Goal: Information Seeking & Learning: Check status

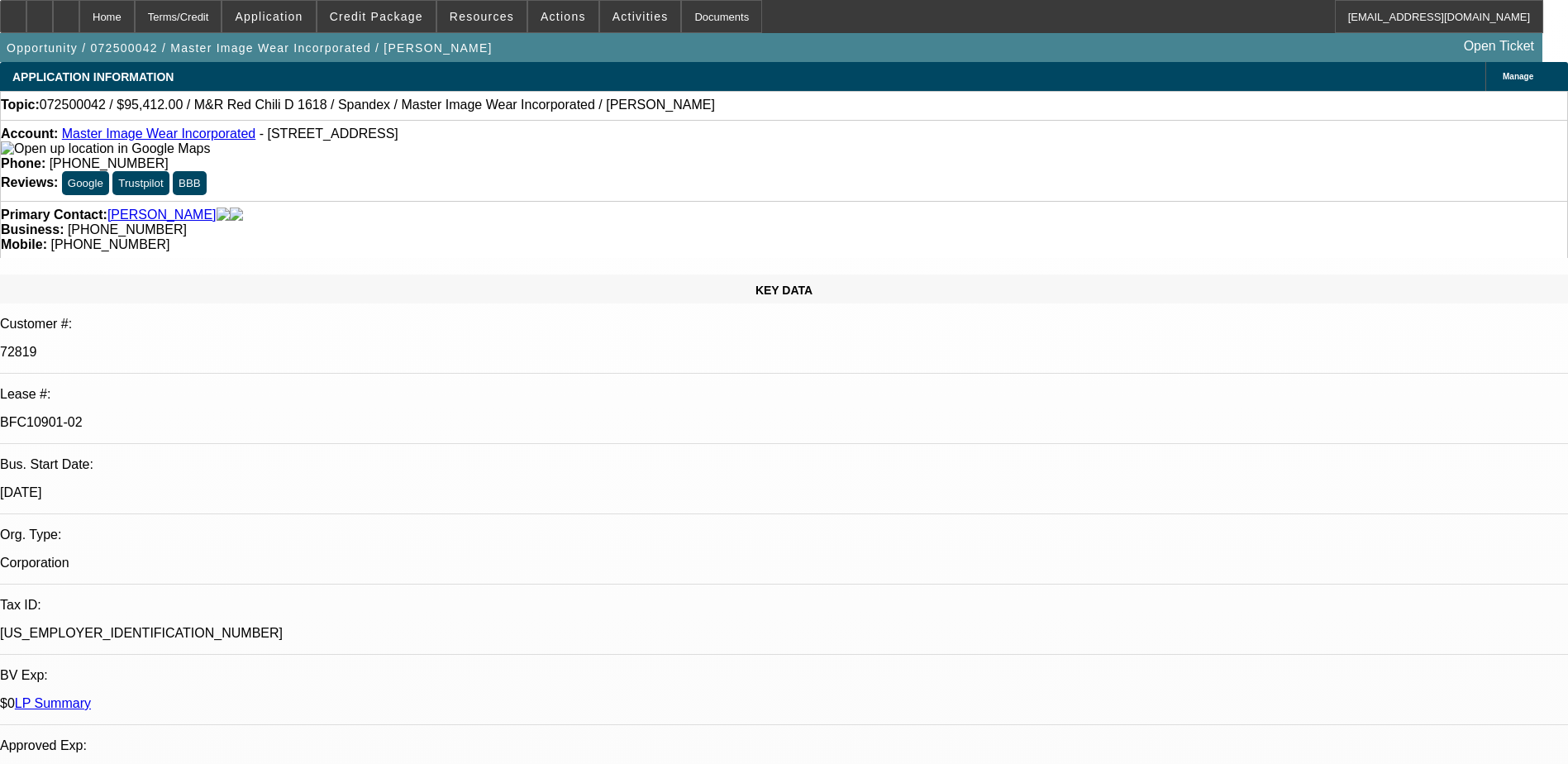
select select "0"
select select "0.1"
select select "4"
select select "0"
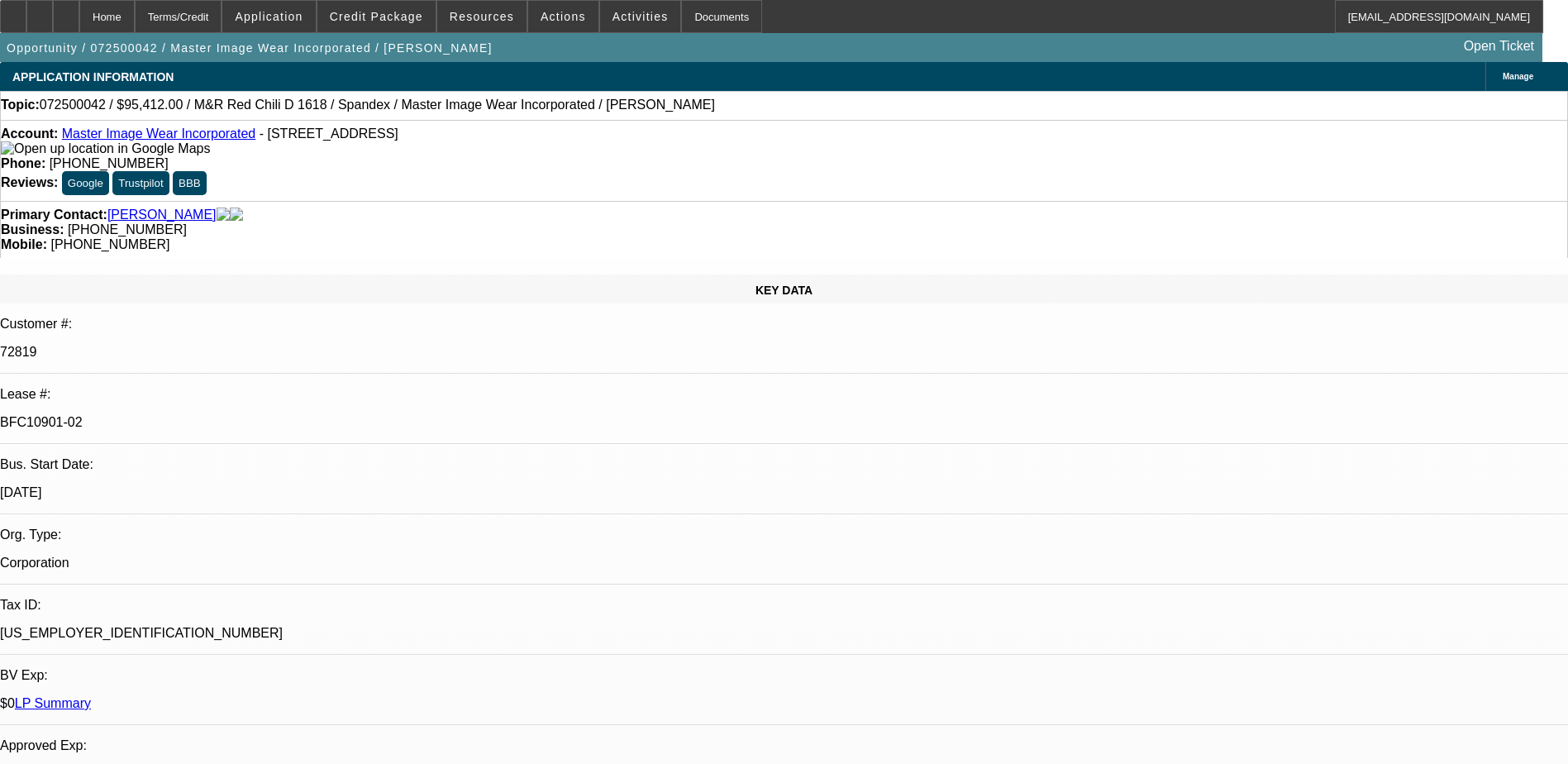
select select "0"
select select "0.1"
select select "4"
select select "0"
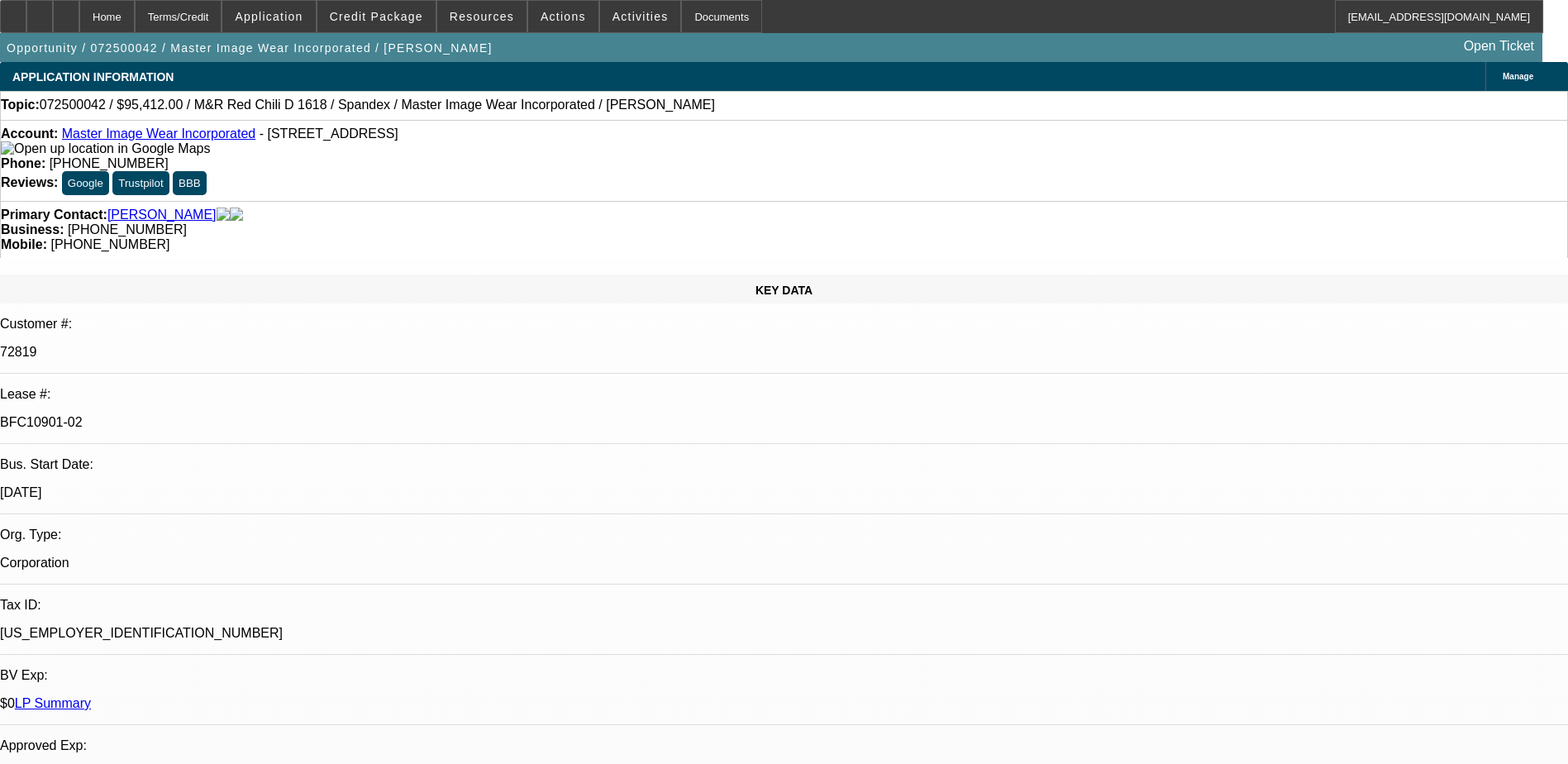
select select "3"
select select "0.1"
select select "4"
select select "0"
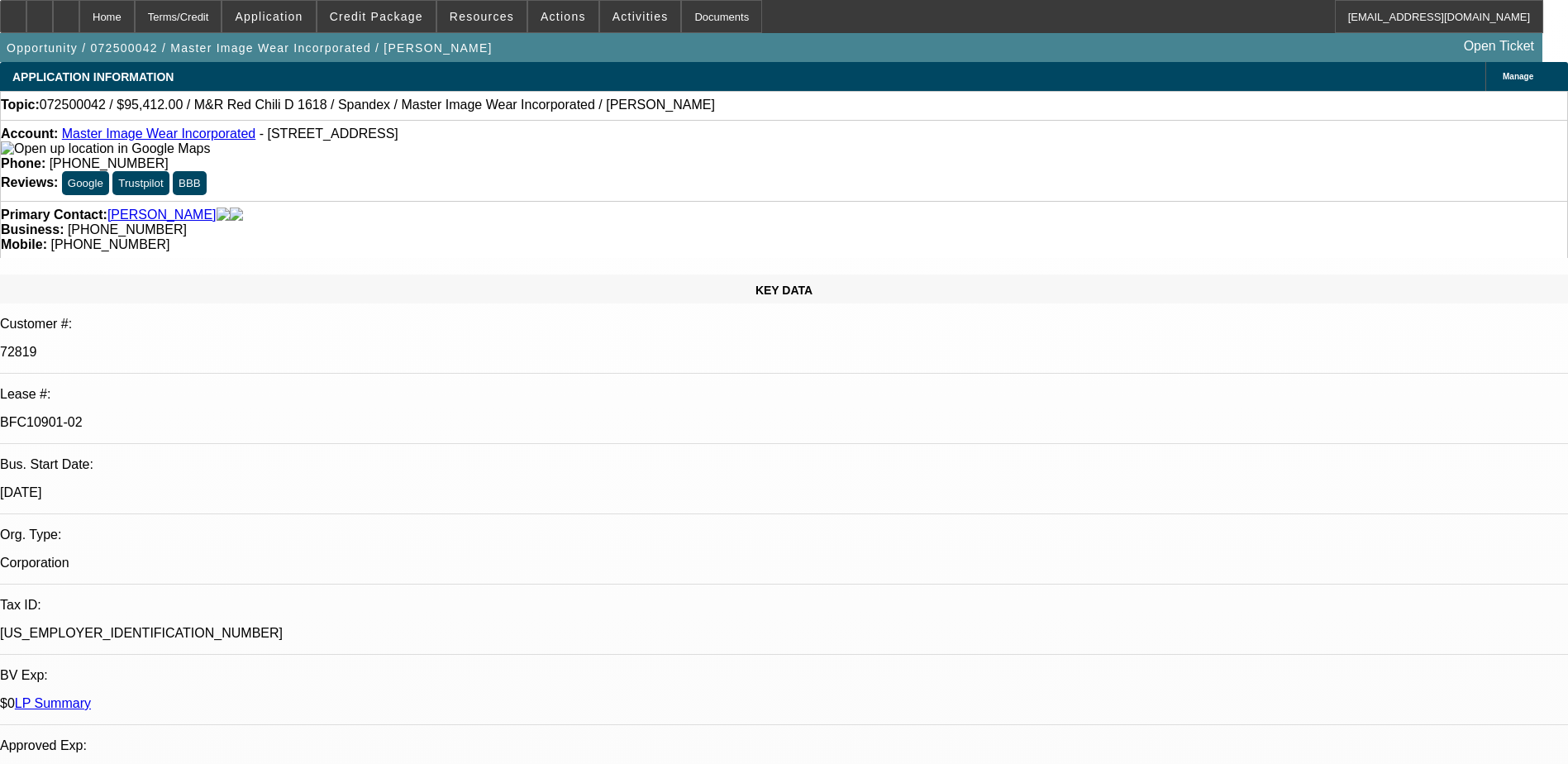
select select "3"
select select "0.1"
select select "4"
click at [80, 31] on div at bounding box center [66, 17] width 27 height 33
select select "0"
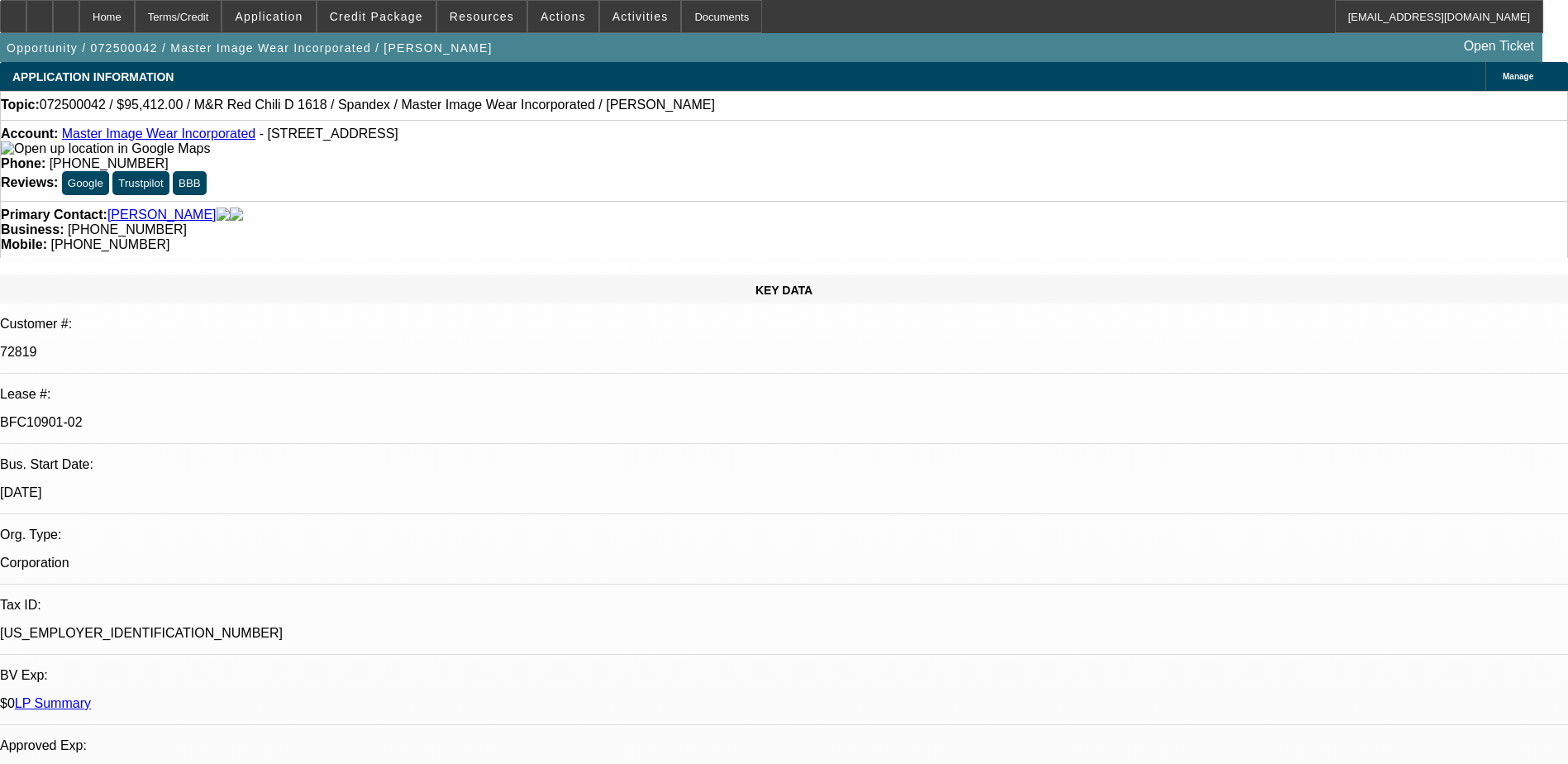
select select "0"
select select "0.1"
select select "0"
select select "0.1"
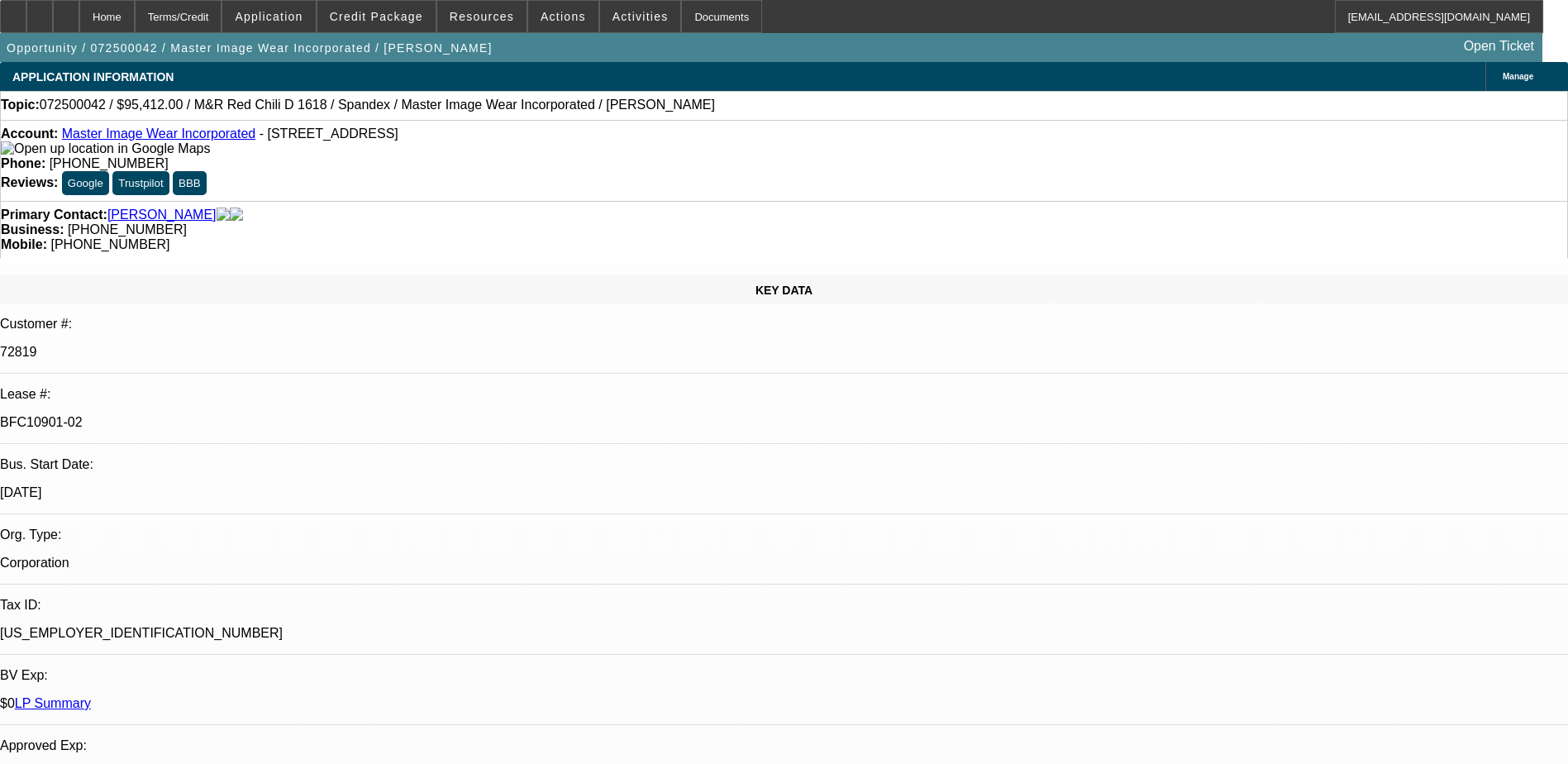
select select "0"
select select "0.1"
select select "0"
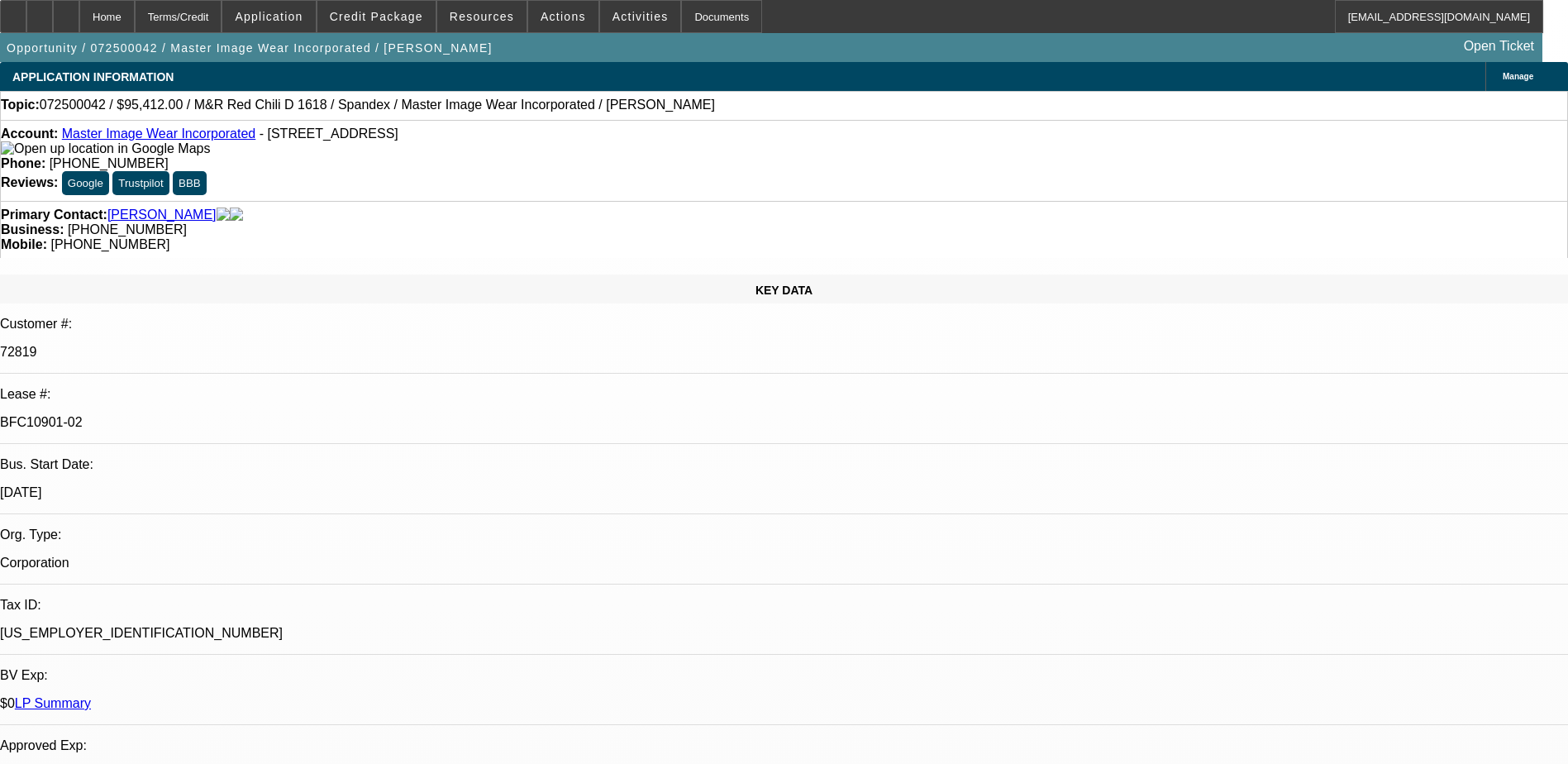
select select "0.1"
select select "1"
select select "4"
select select "1"
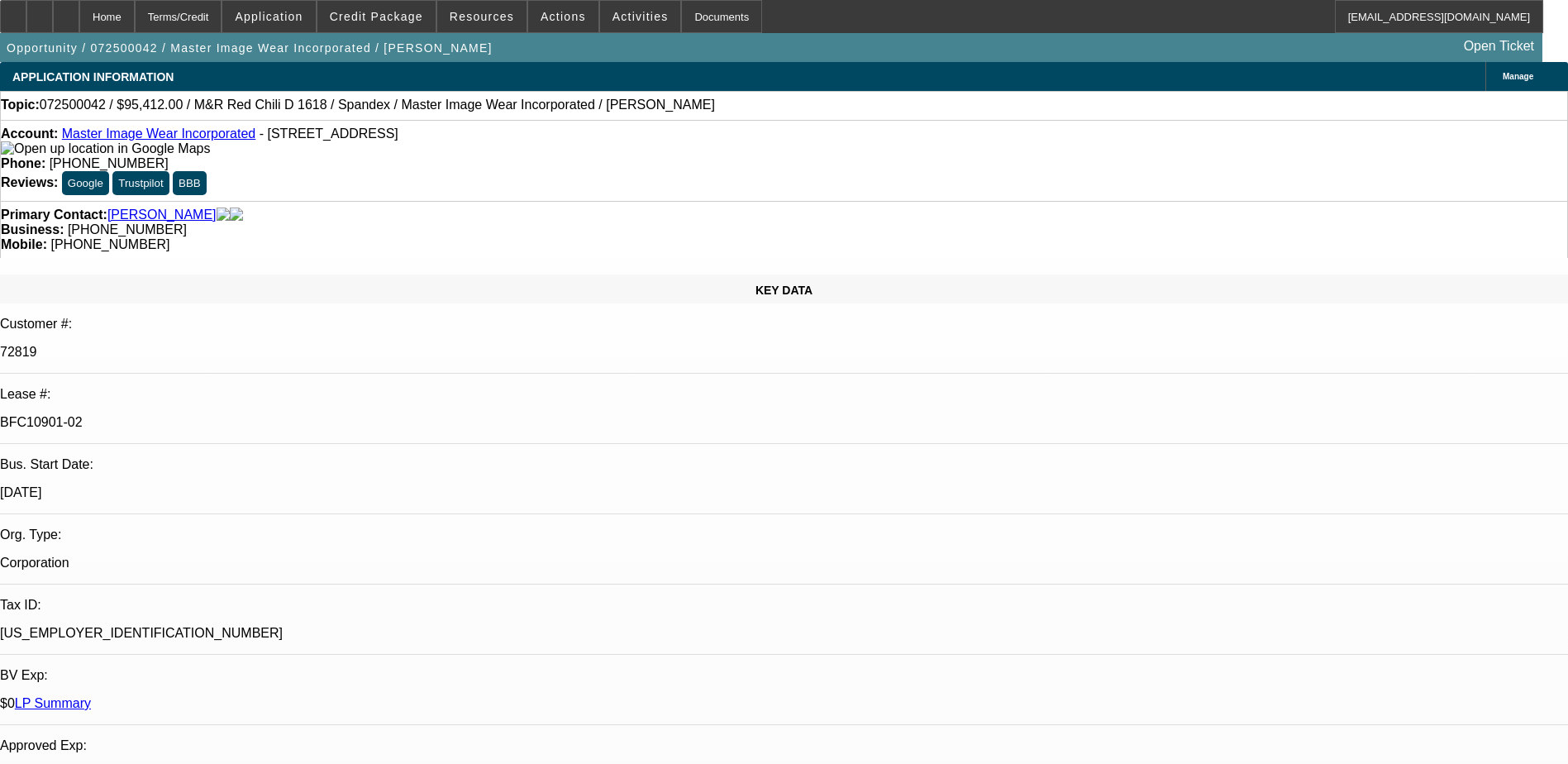
select select "1"
select select "4"
select select "1"
select select "3"
select select "4"
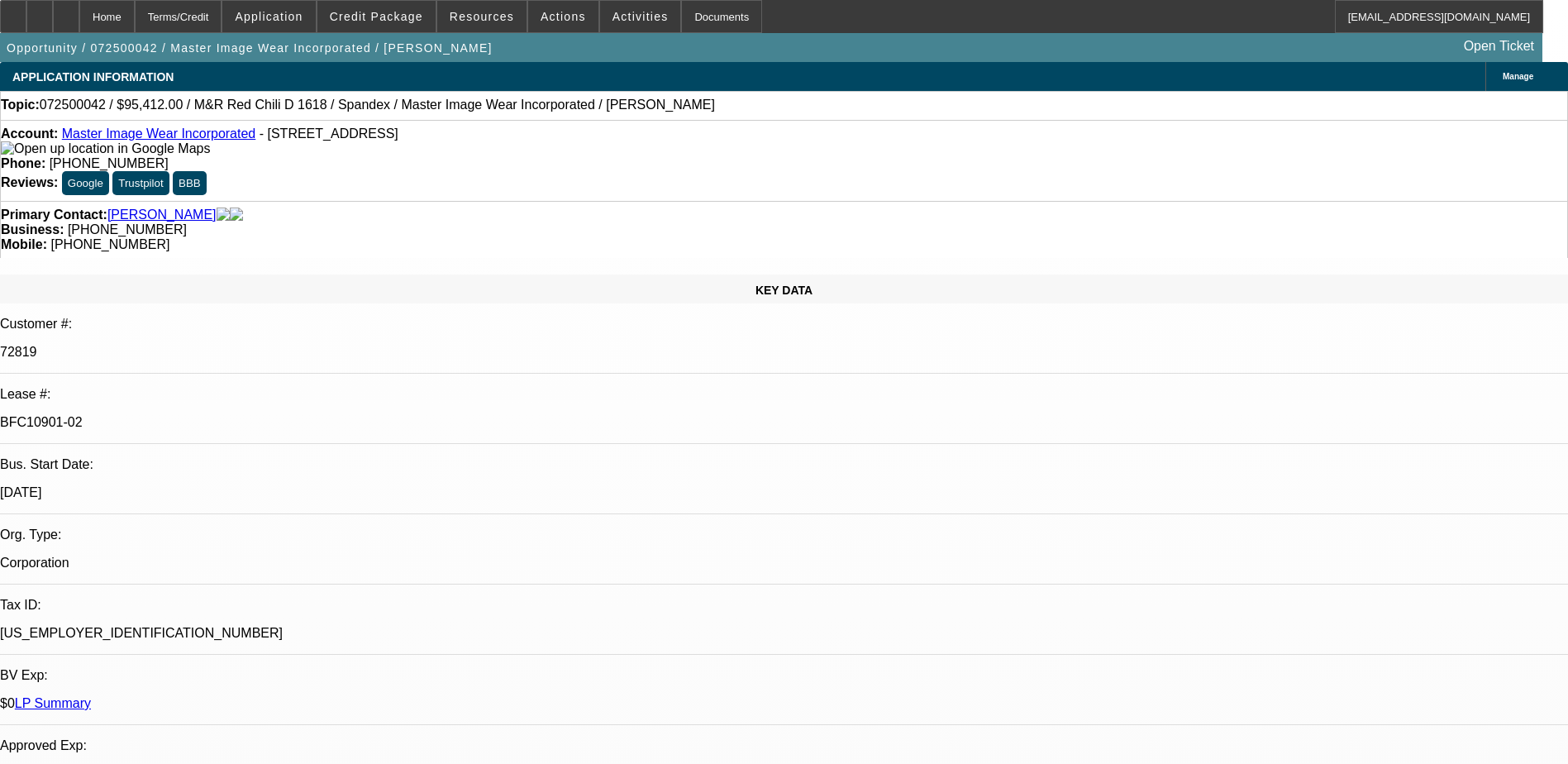
select select "1"
select select "3"
select select "4"
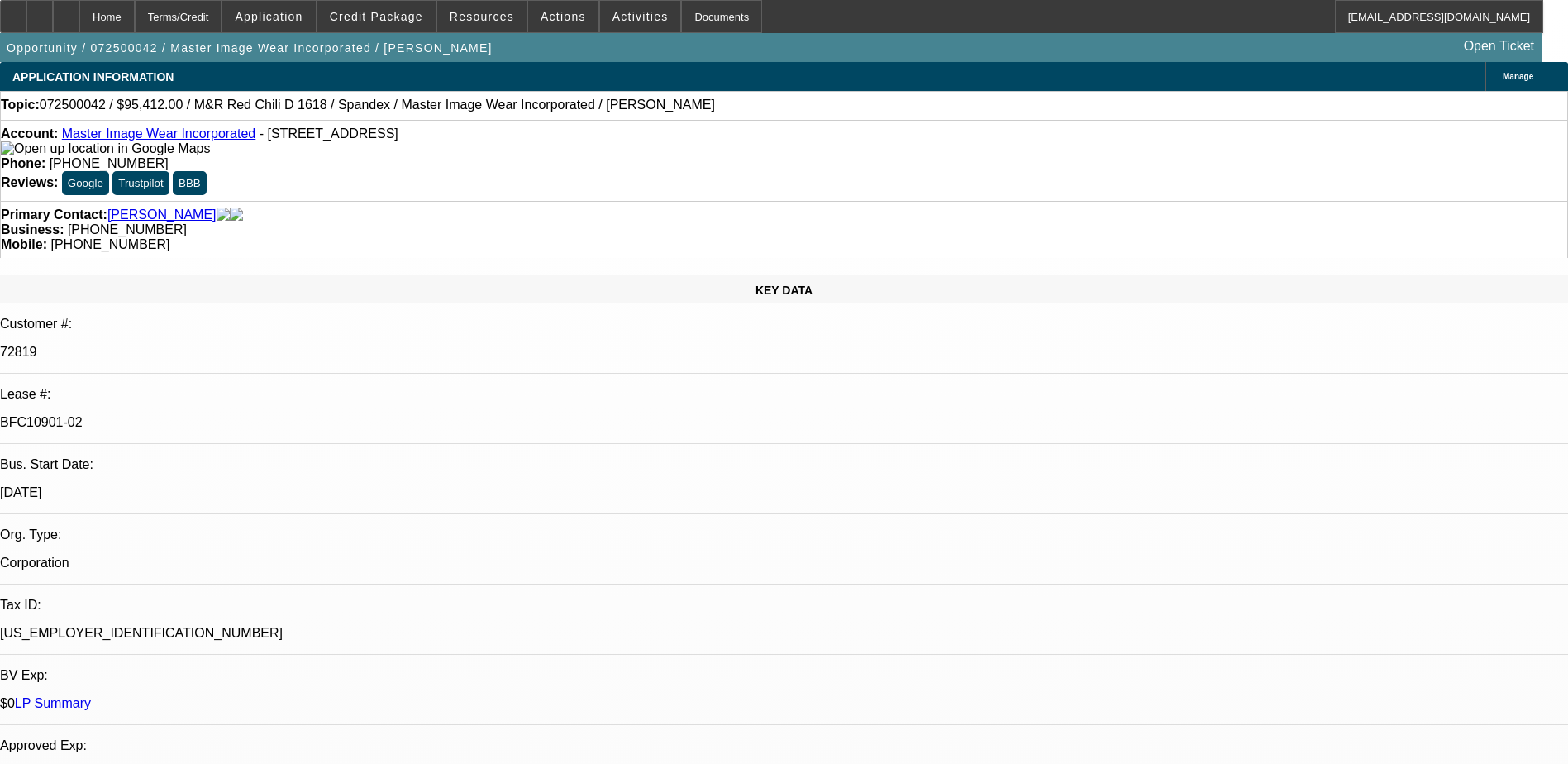
click at [80, 12] on div at bounding box center [66, 17] width 27 height 33
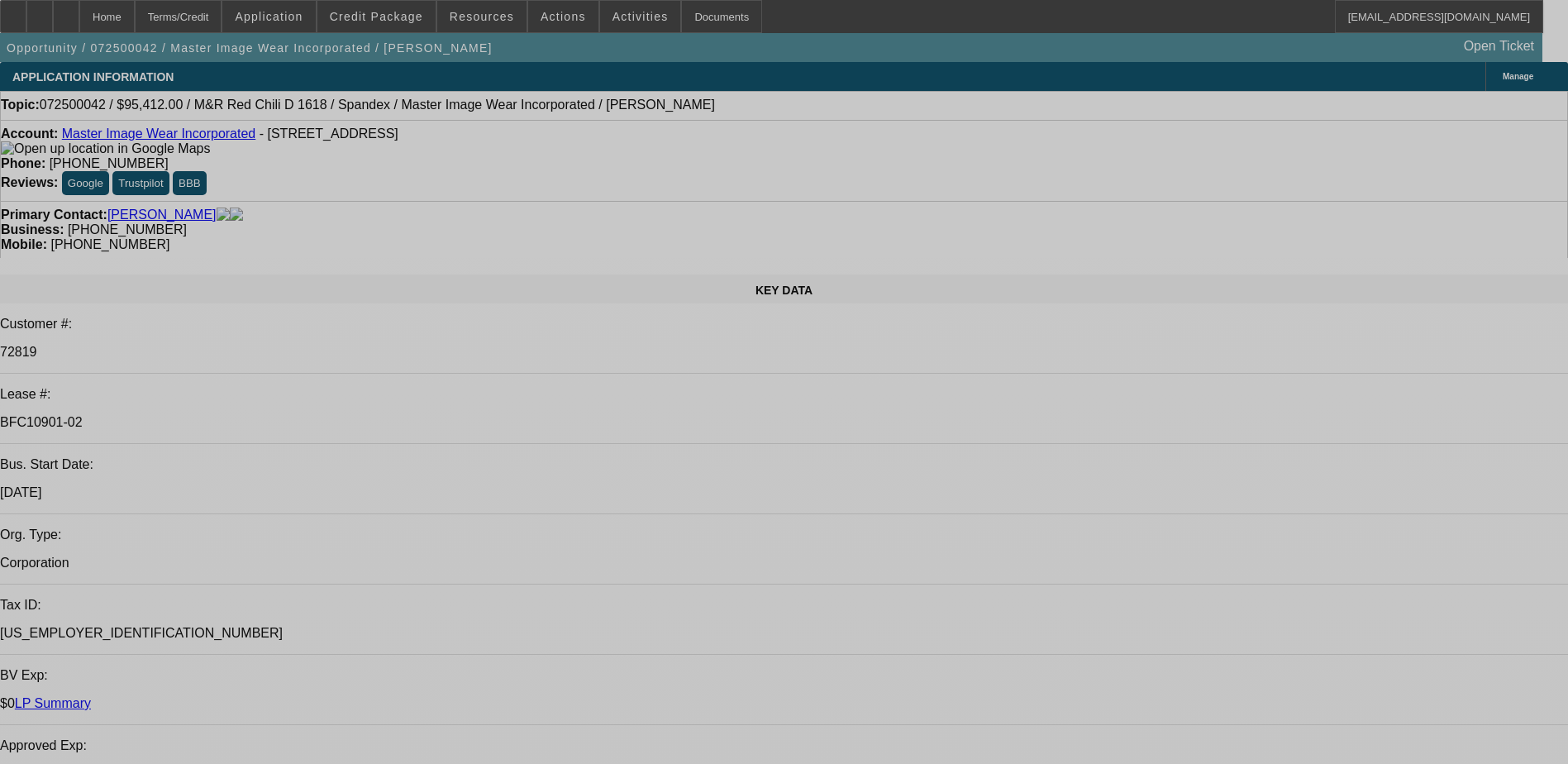
select select "0"
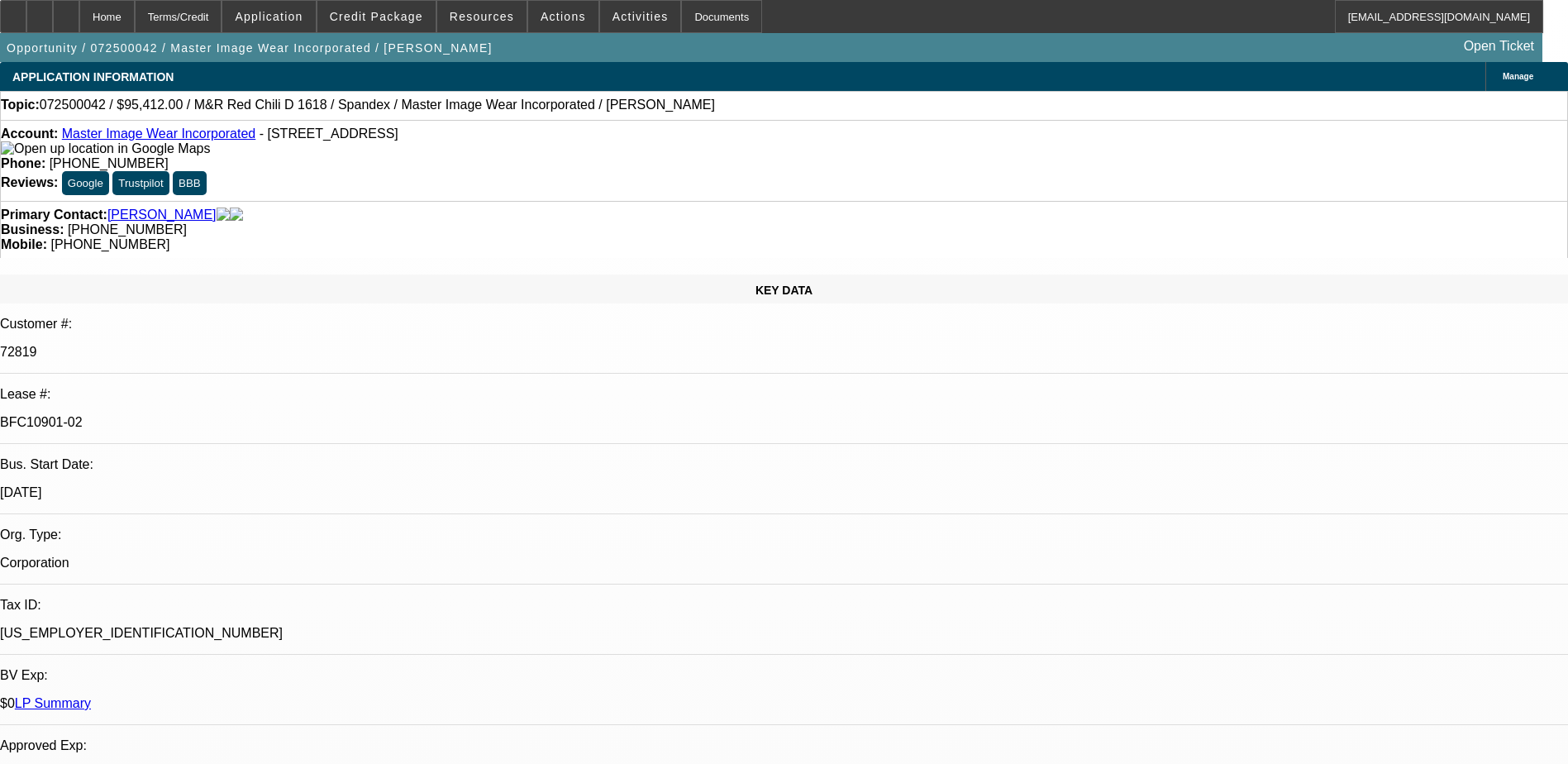
select select "0.1"
select select "0"
select select "0.1"
select select "0"
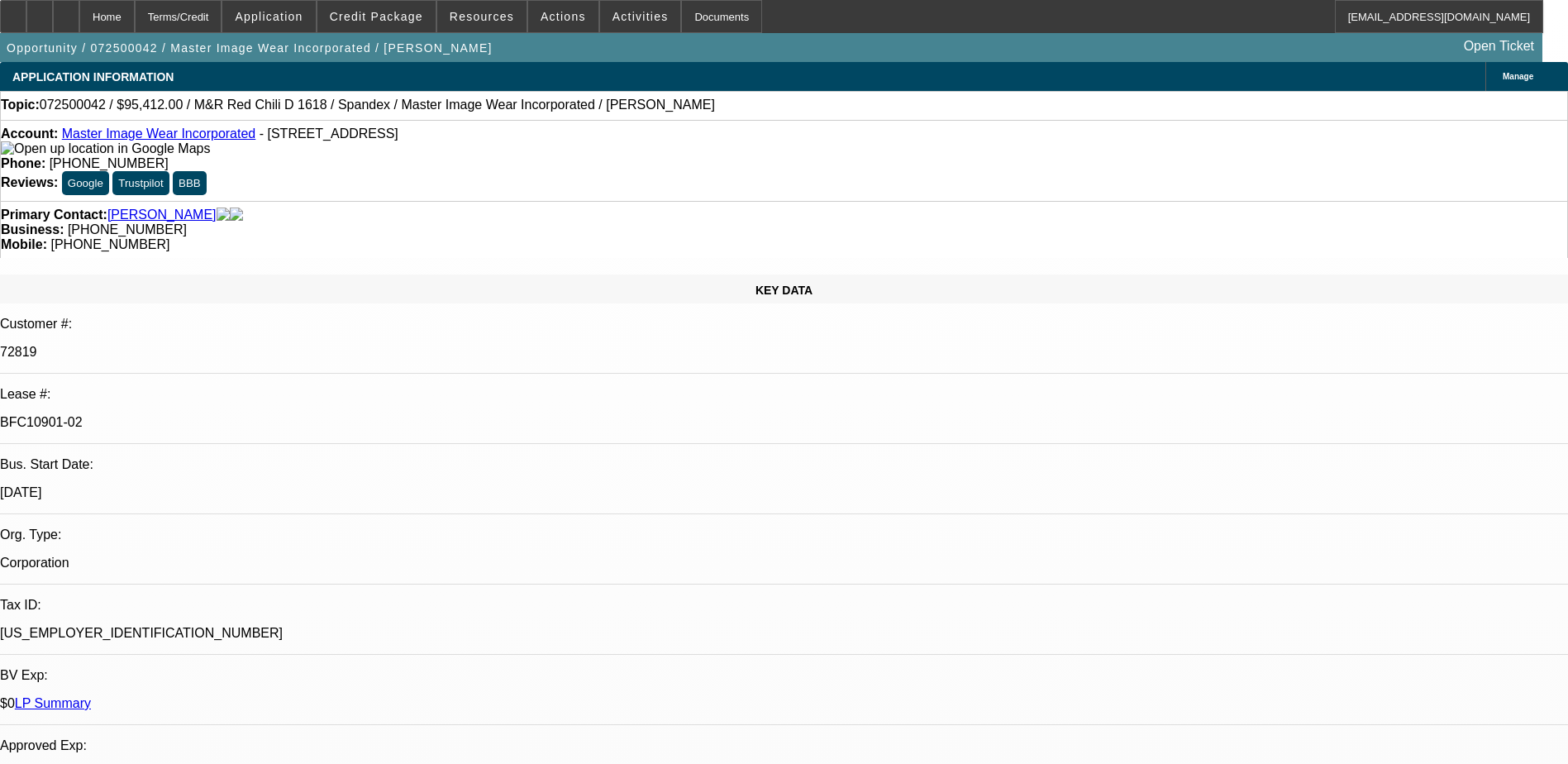
select select "0"
select select "0.1"
select select "0"
select select "0.1"
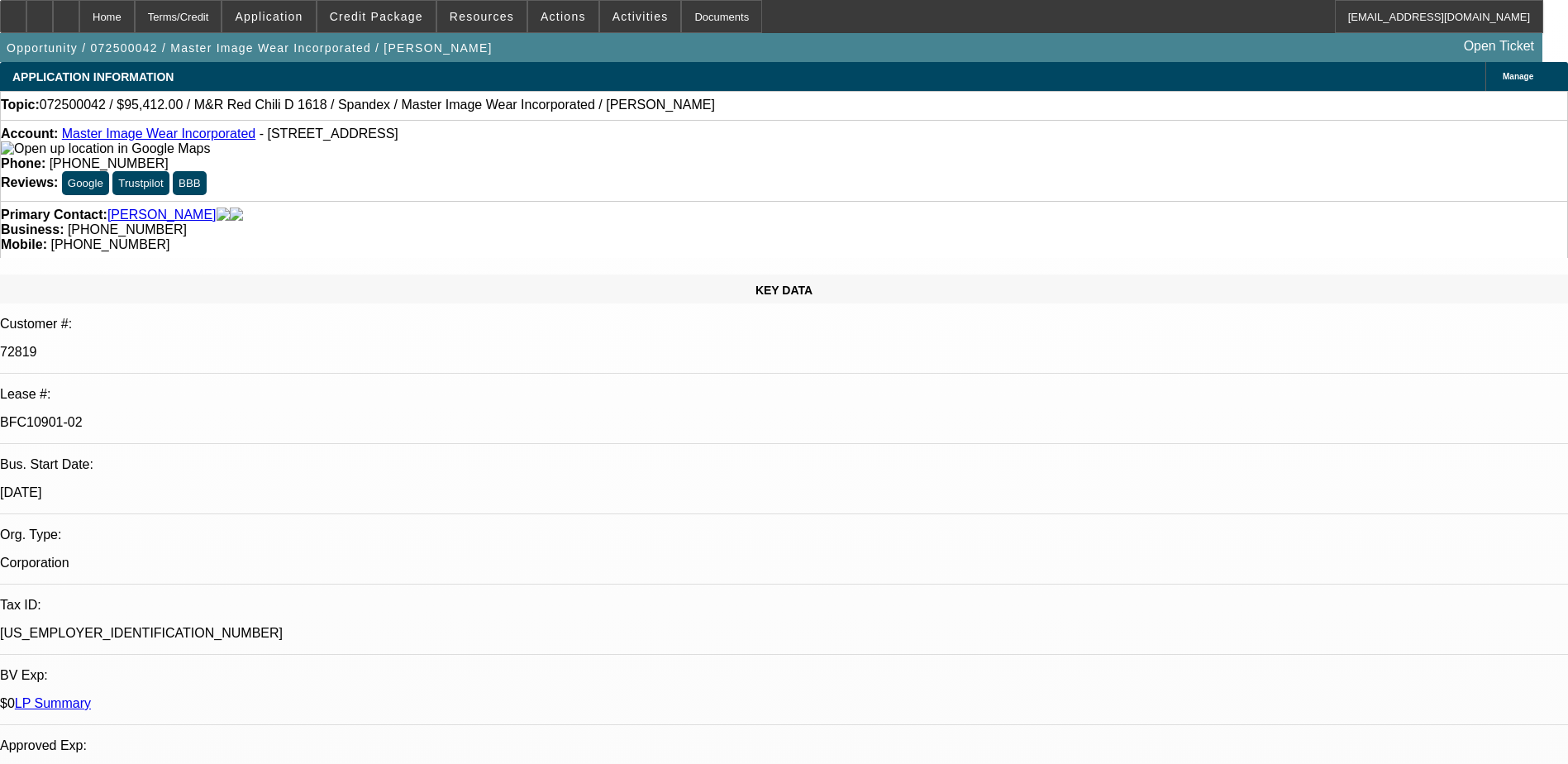
select select "1"
select select "4"
select select "1"
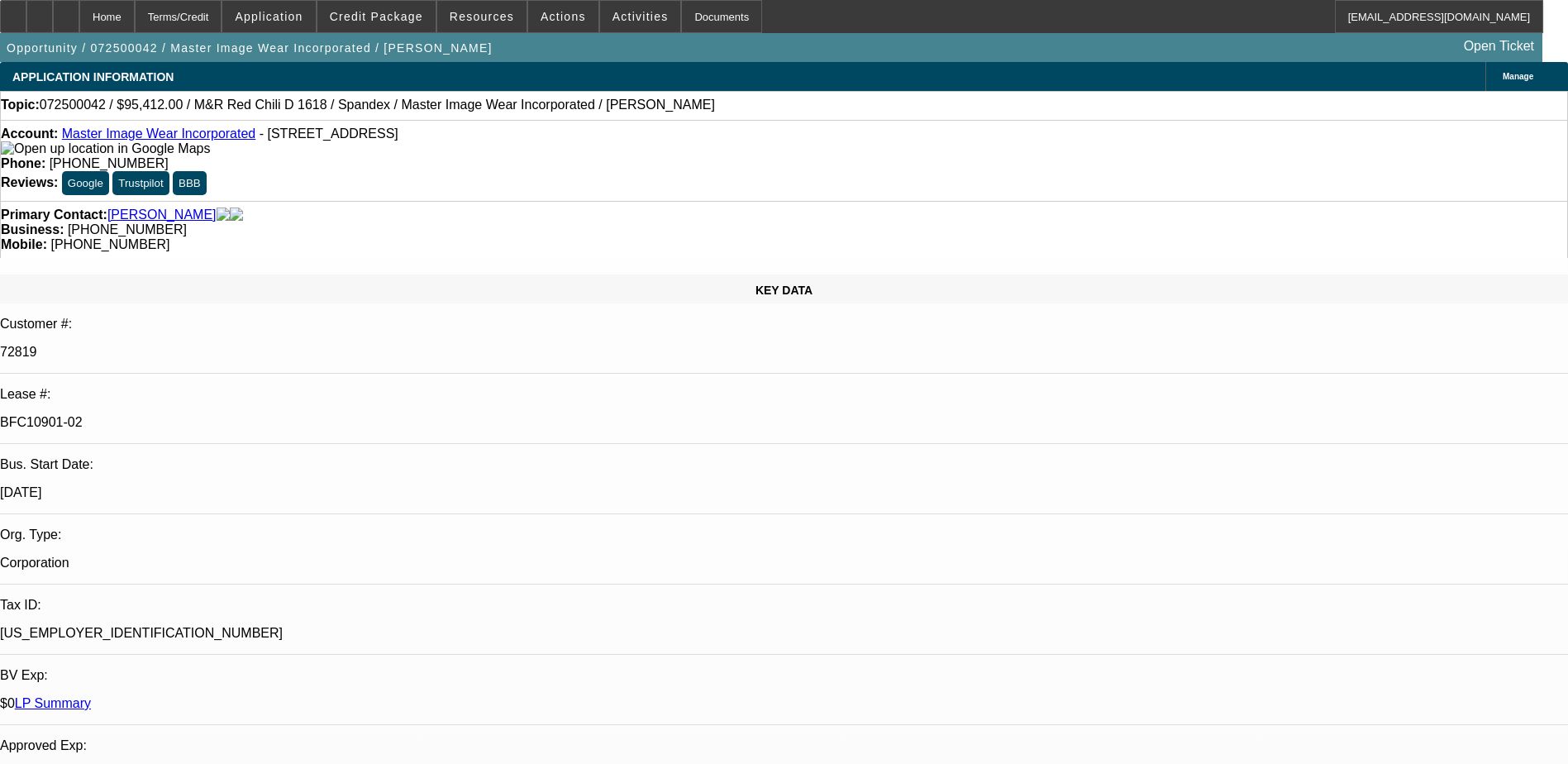
select select "1"
select select "4"
select select "1"
select select "3"
select select "4"
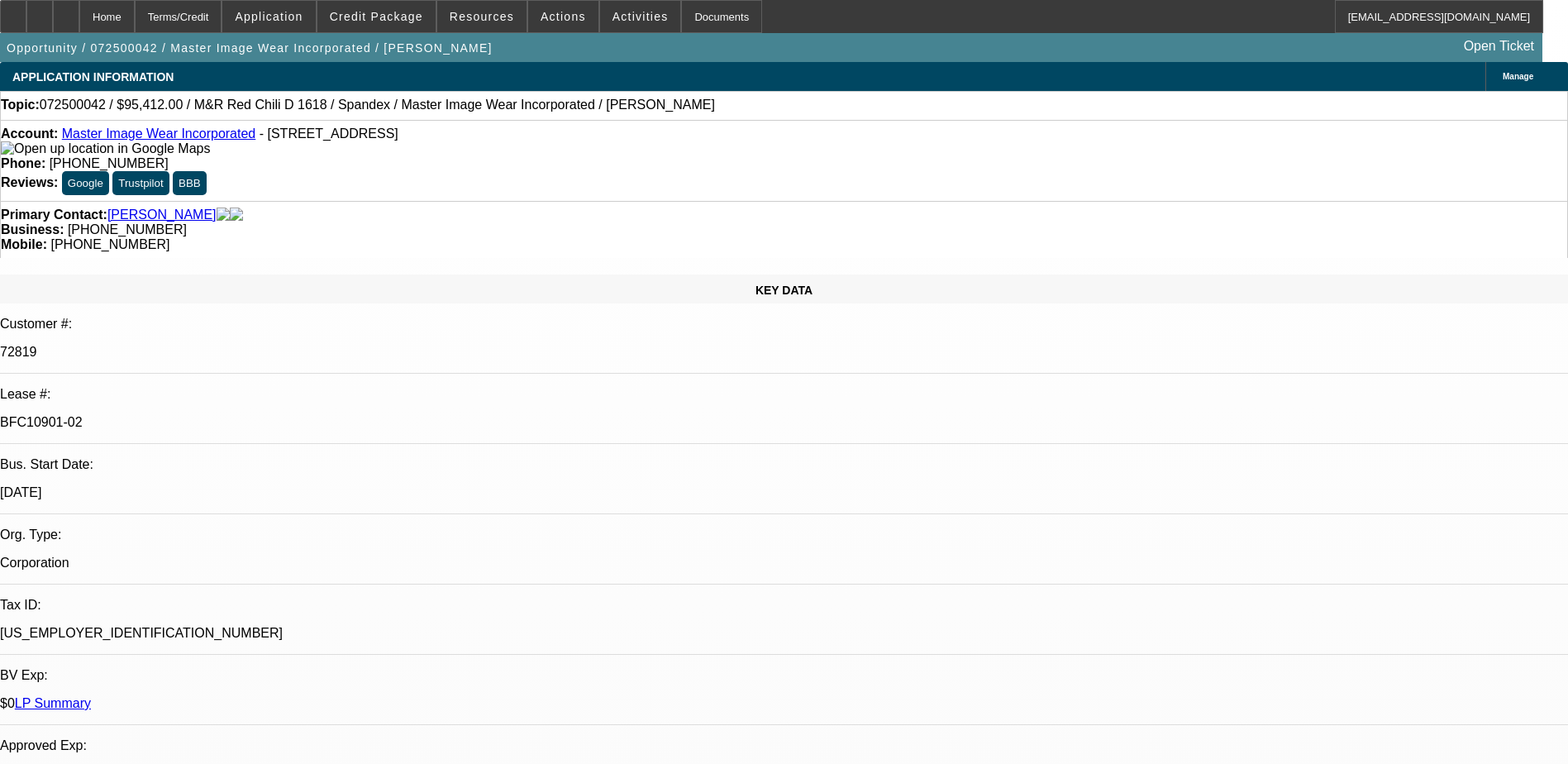
select select "1"
select select "3"
select select "4"
drag, startPoint x: 1503, startPoint y: 513, endPoint x: 1573, endPoint y: 507, distance: 70.3
click at [1568, 507] on html "Home Terms/Credit Application Credit Package Resources Actions Activities Docum…" at bounding box center [784, 382] width 1568 height 764
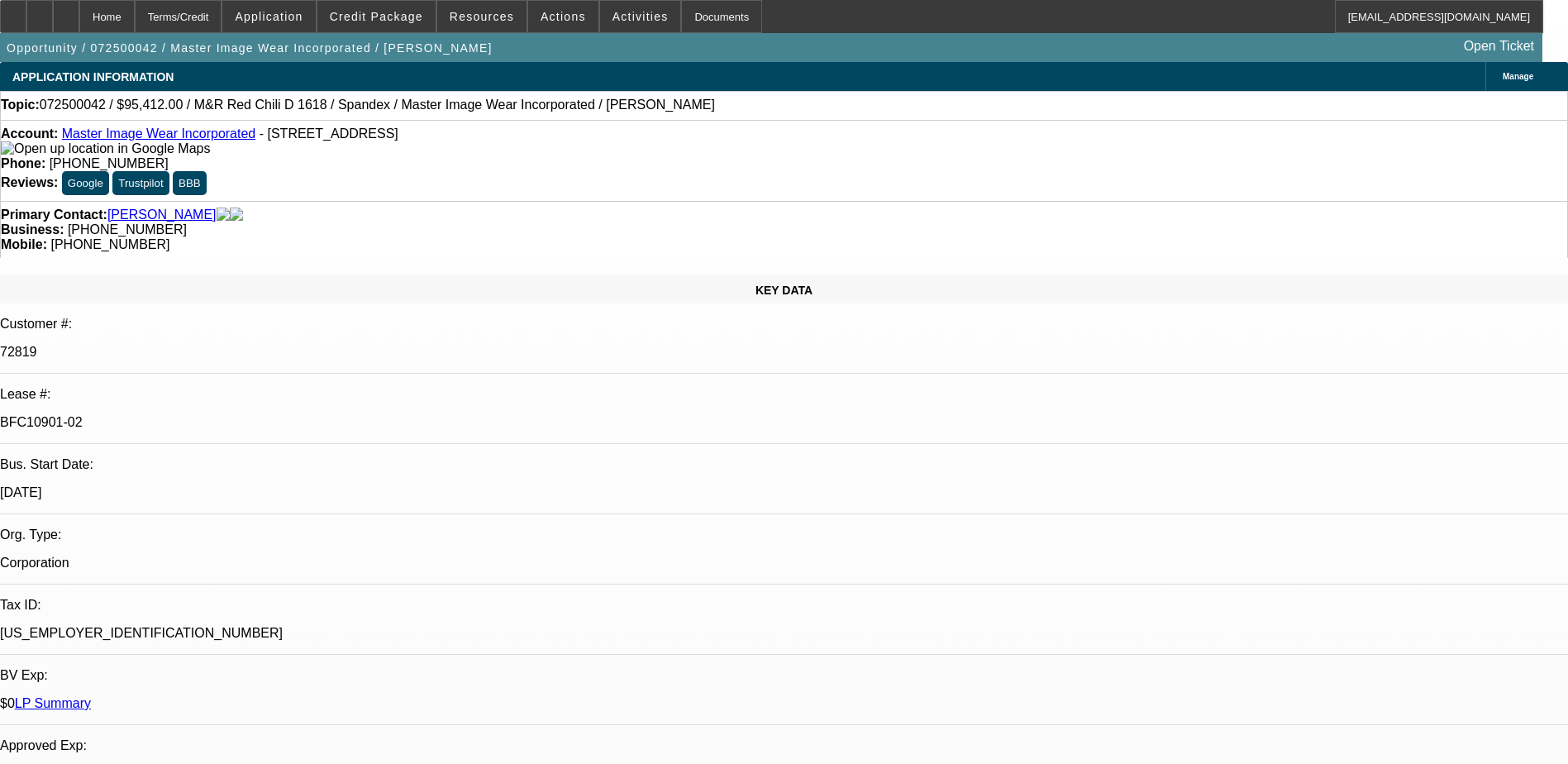
drag, startPoint x: 1573, startPoint y: 507, endPoint x: 1074, endPoint y: 617, distance: 511.0
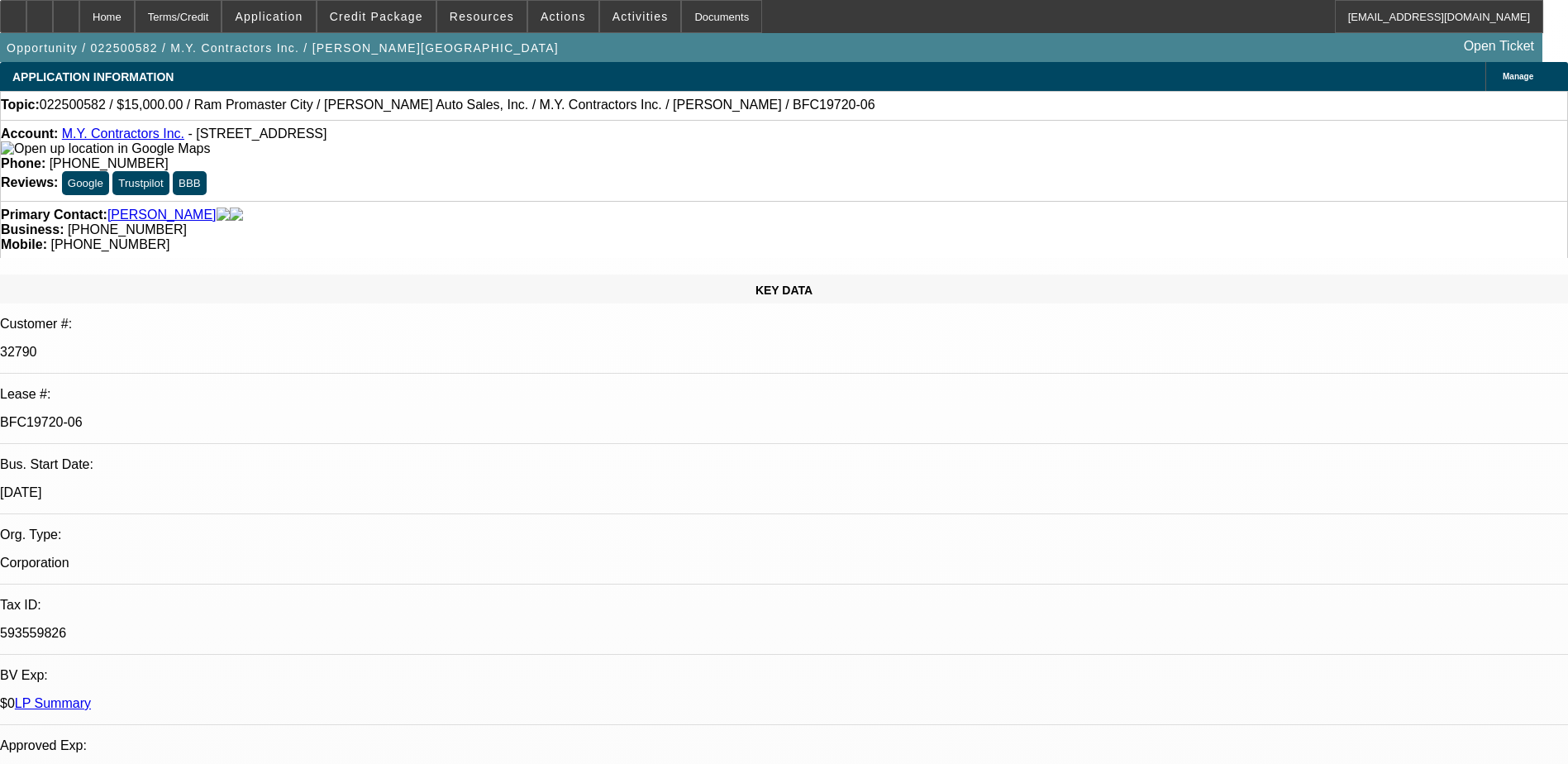
select select "0"
select select "6"
select select "0"
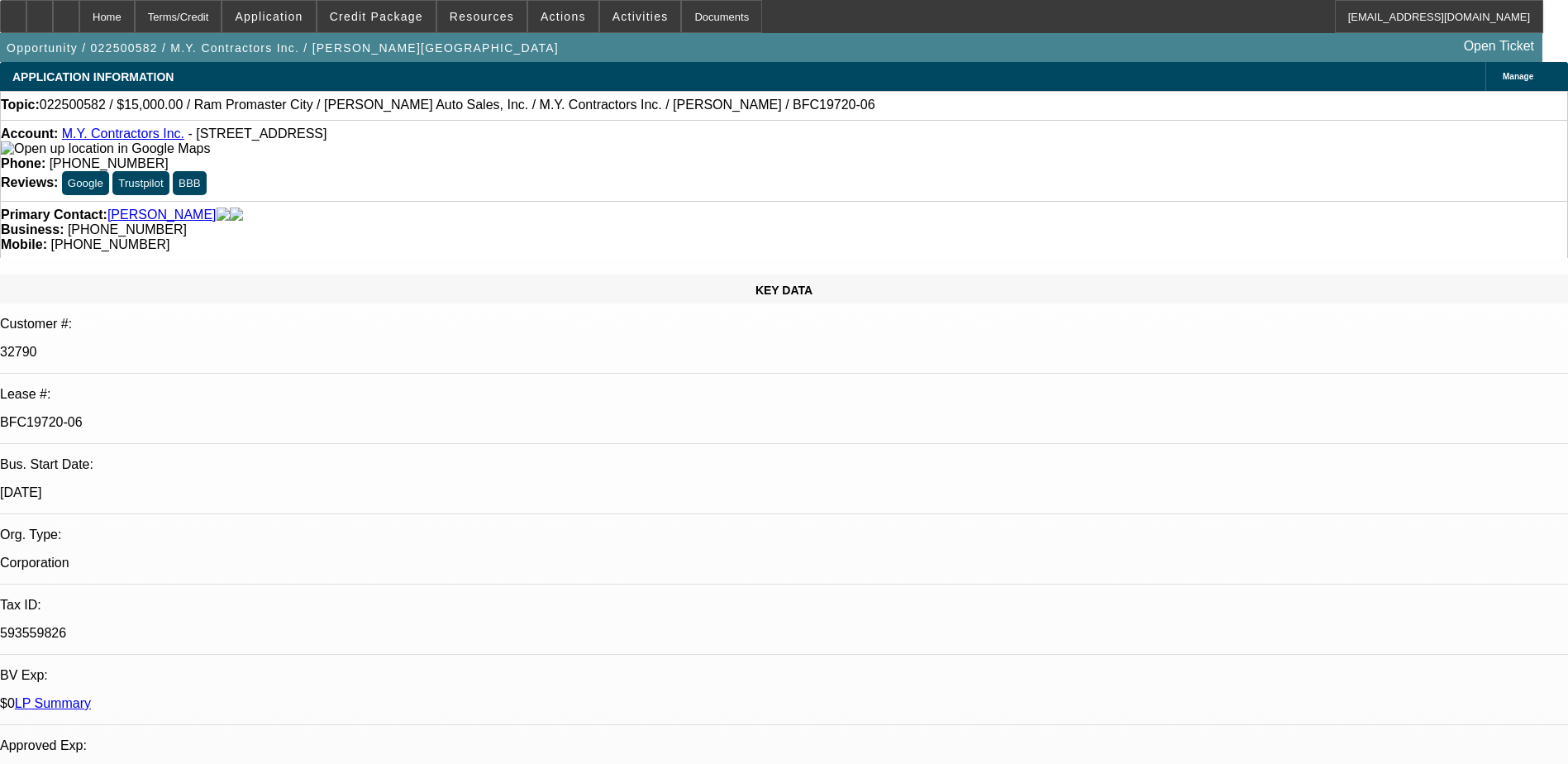
select select "0"
select select "6"
select select "0"
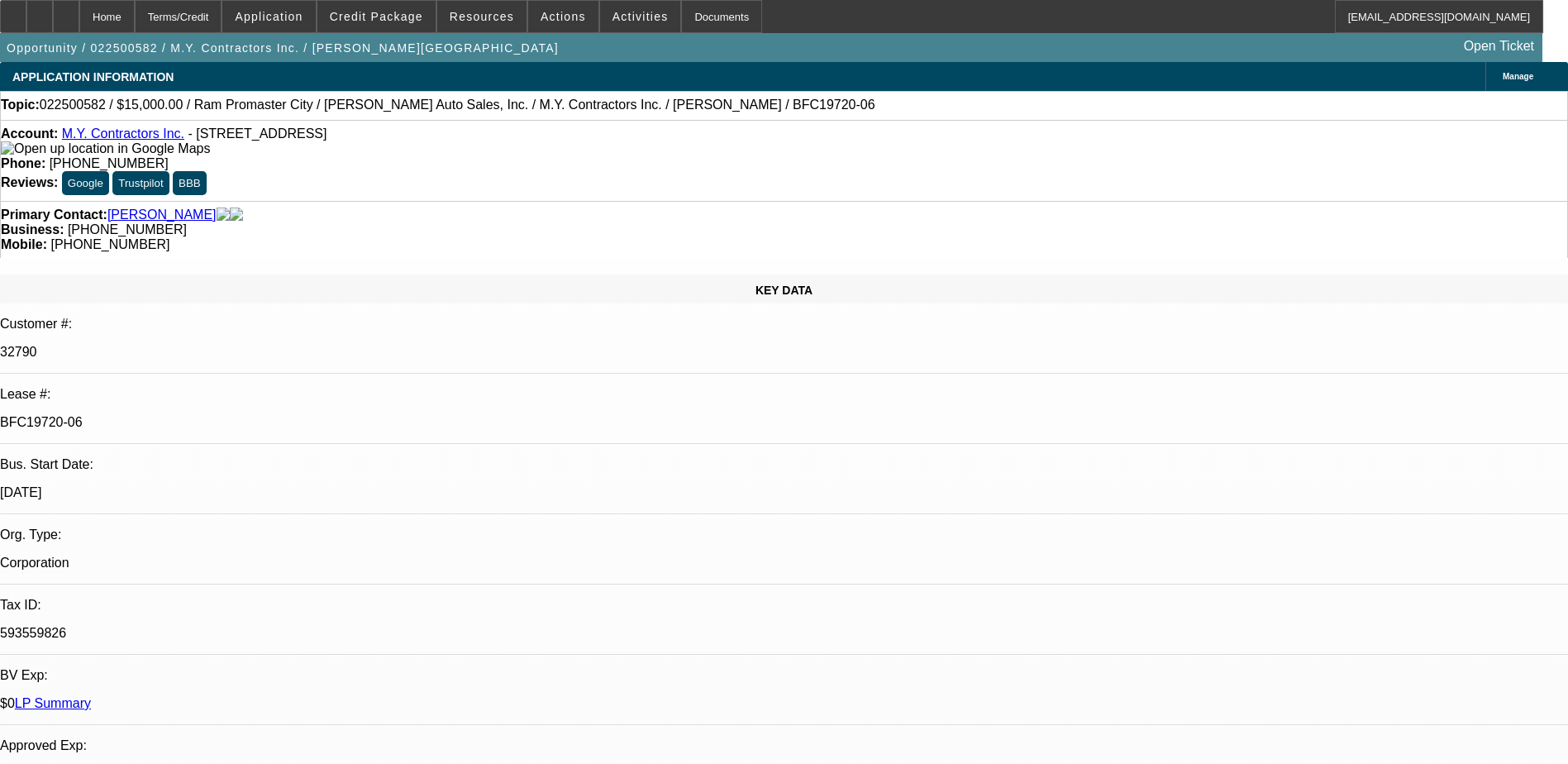
select select "0"
select select "6"
select select "0"
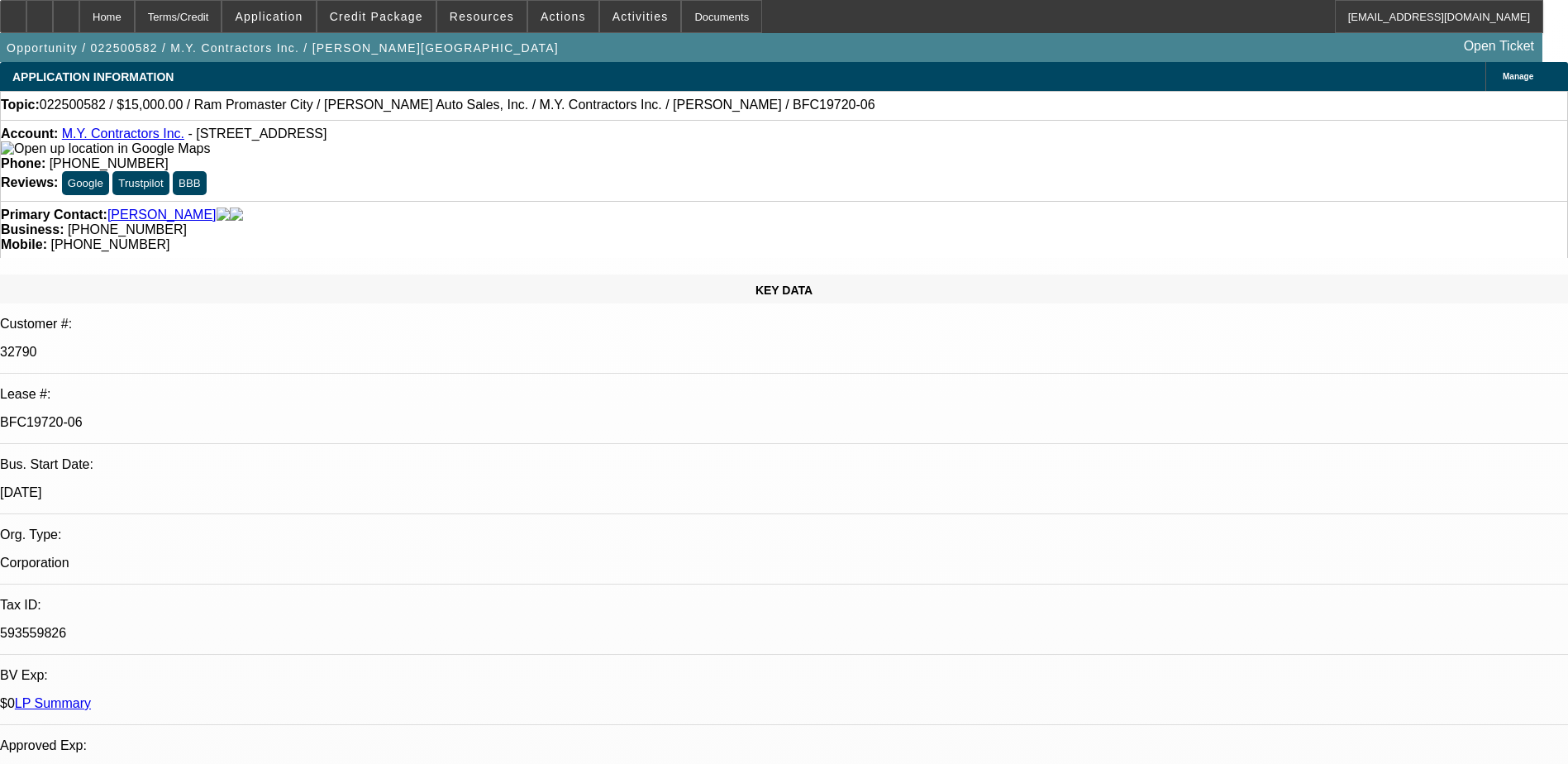
select select "6"
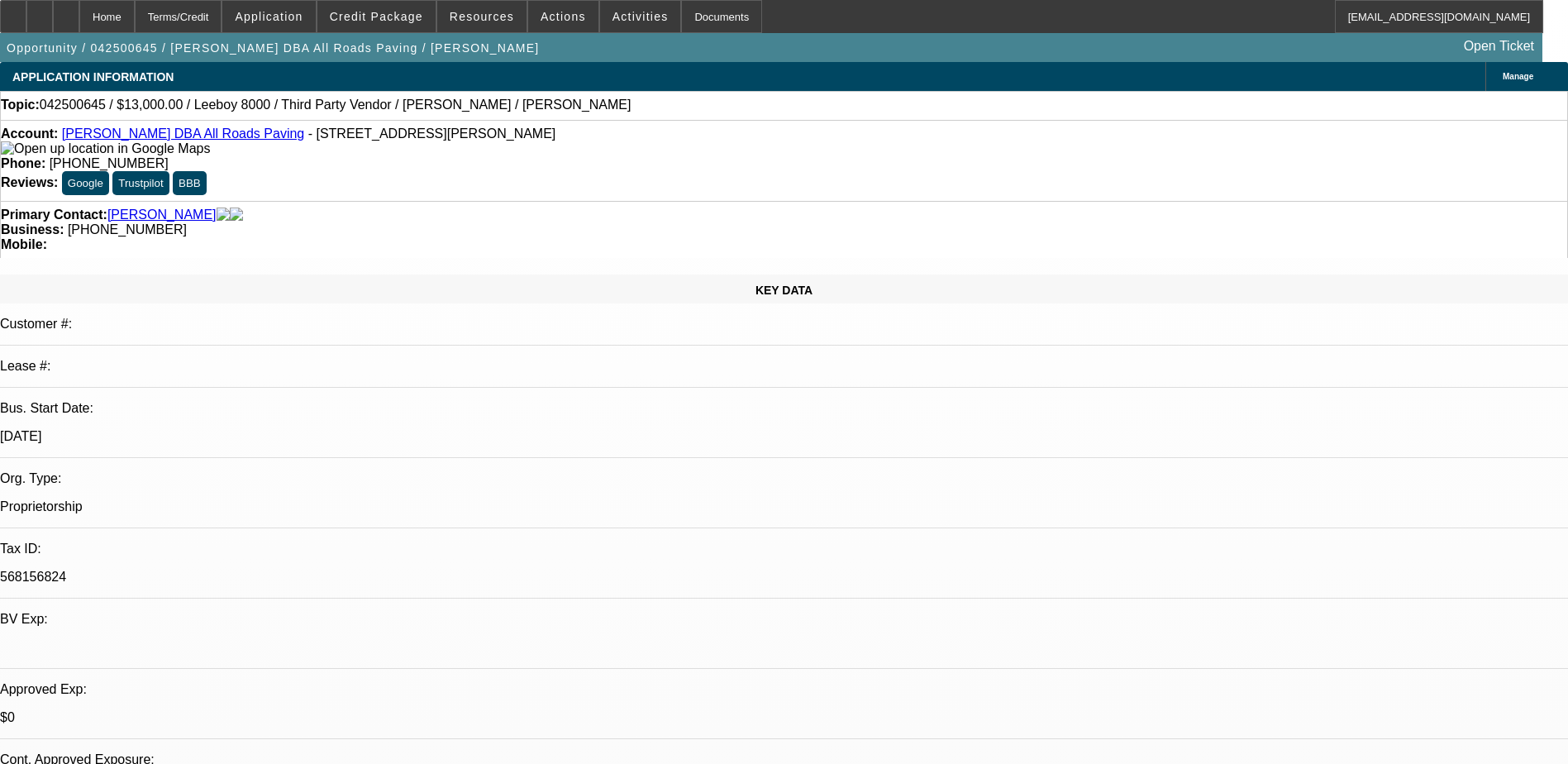
select select "0"
select select "3"
select select "0.1"
select select "5"
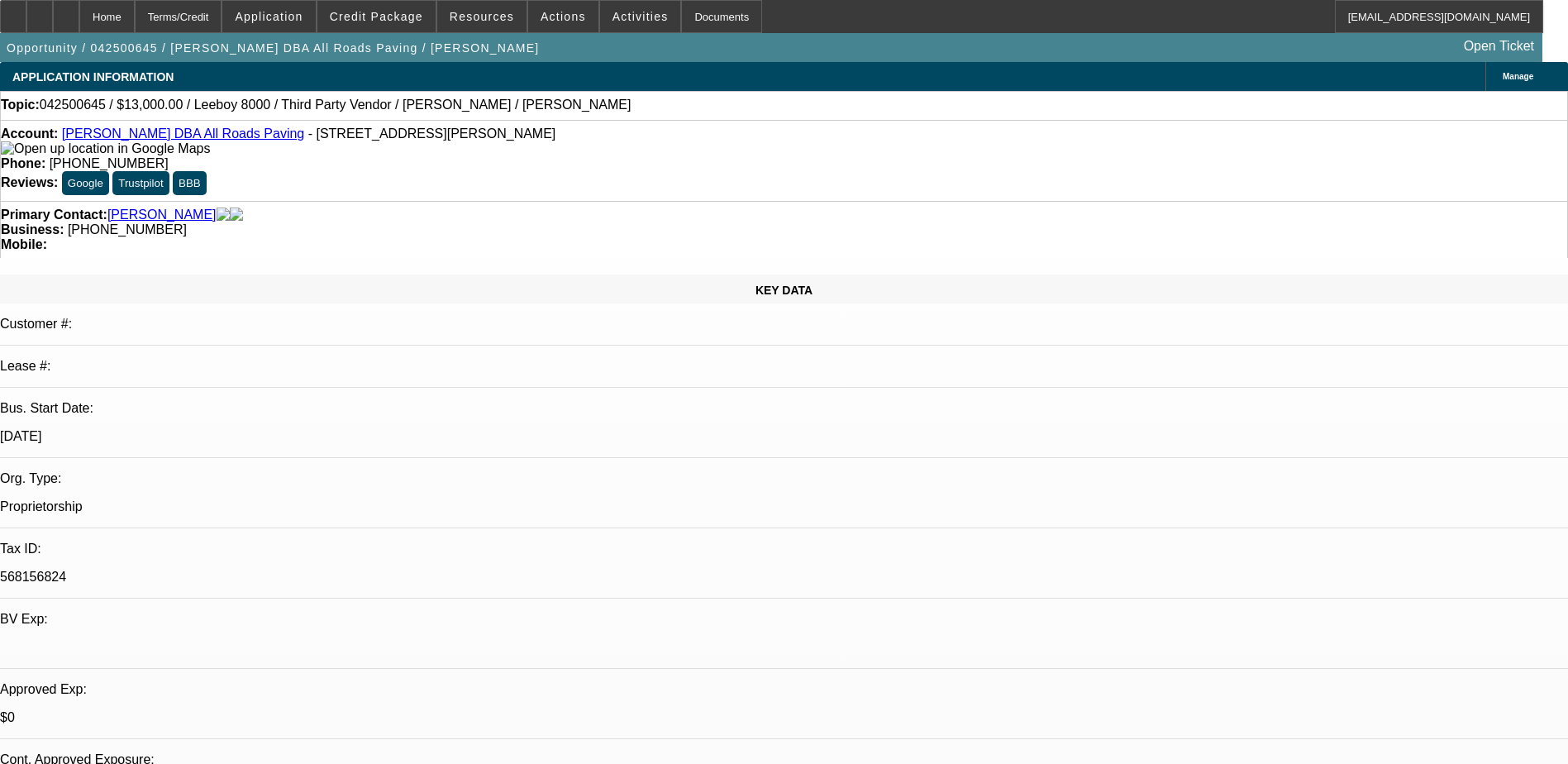
select select "0"
select select "3"
select select "0.1"
select select "5"
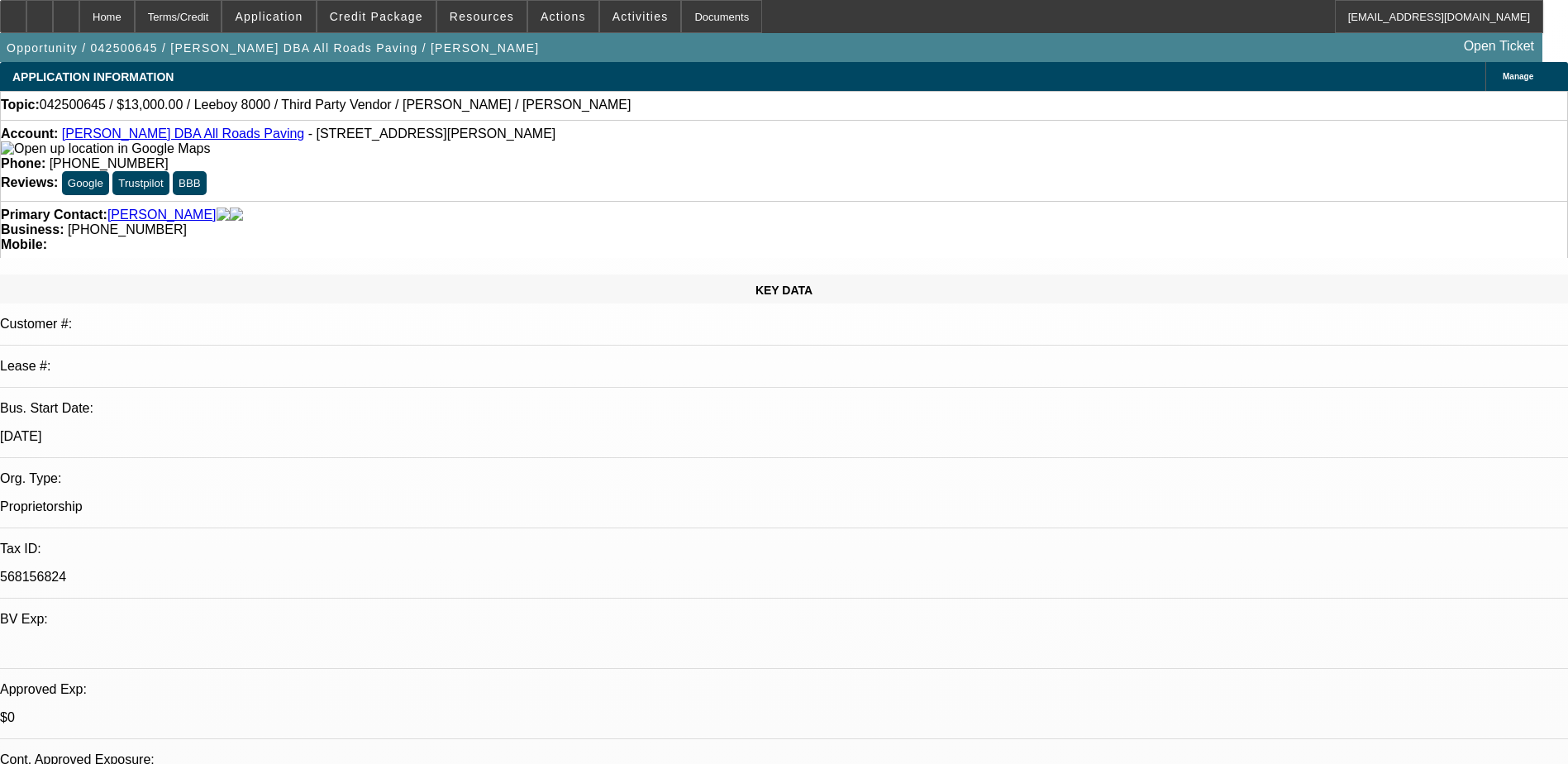
select select "0"
select select "3"
select select "0.1"
select select "5"
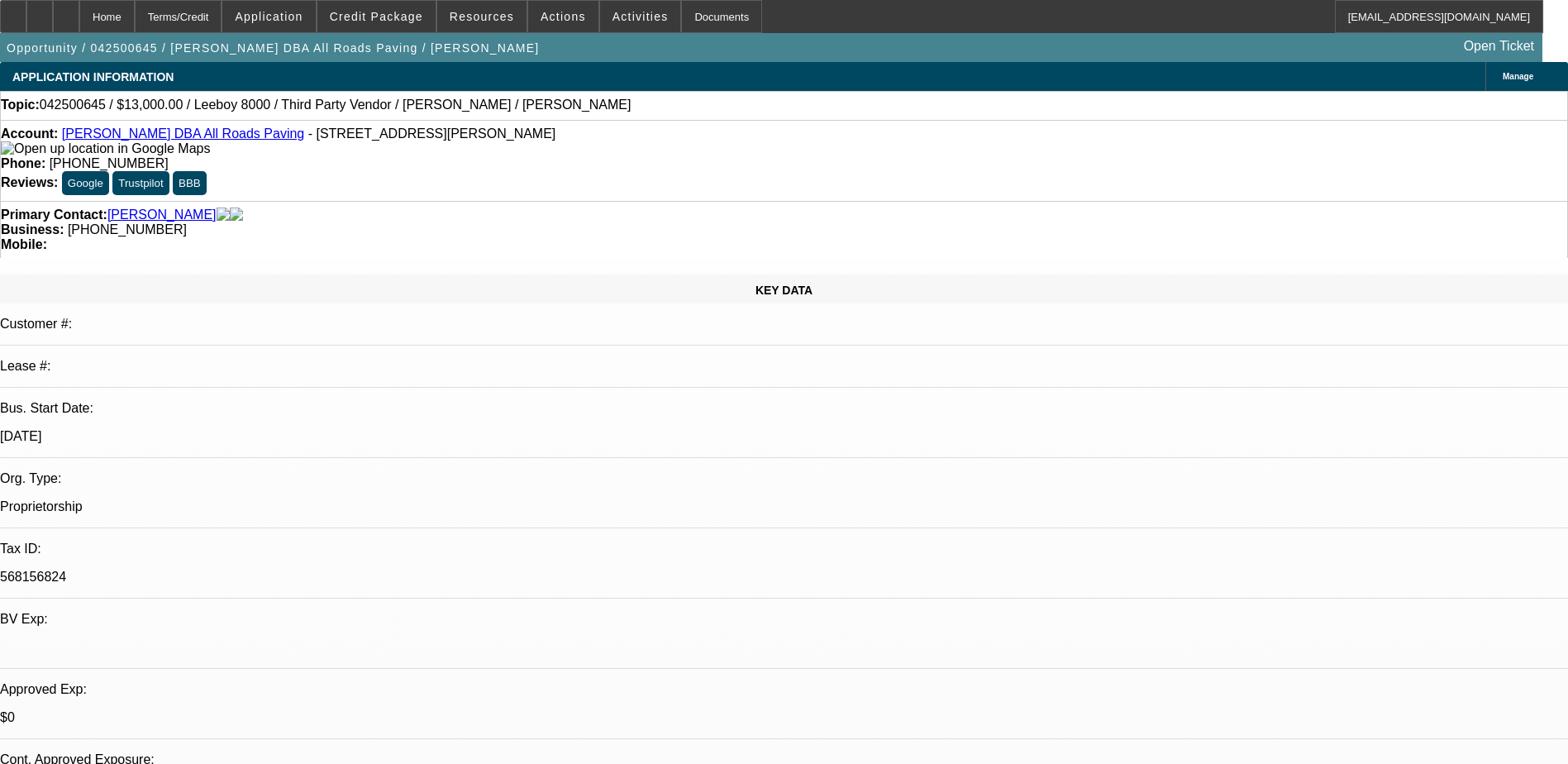
select select "0"
select select "3"
select select "0.1"
select select "5"
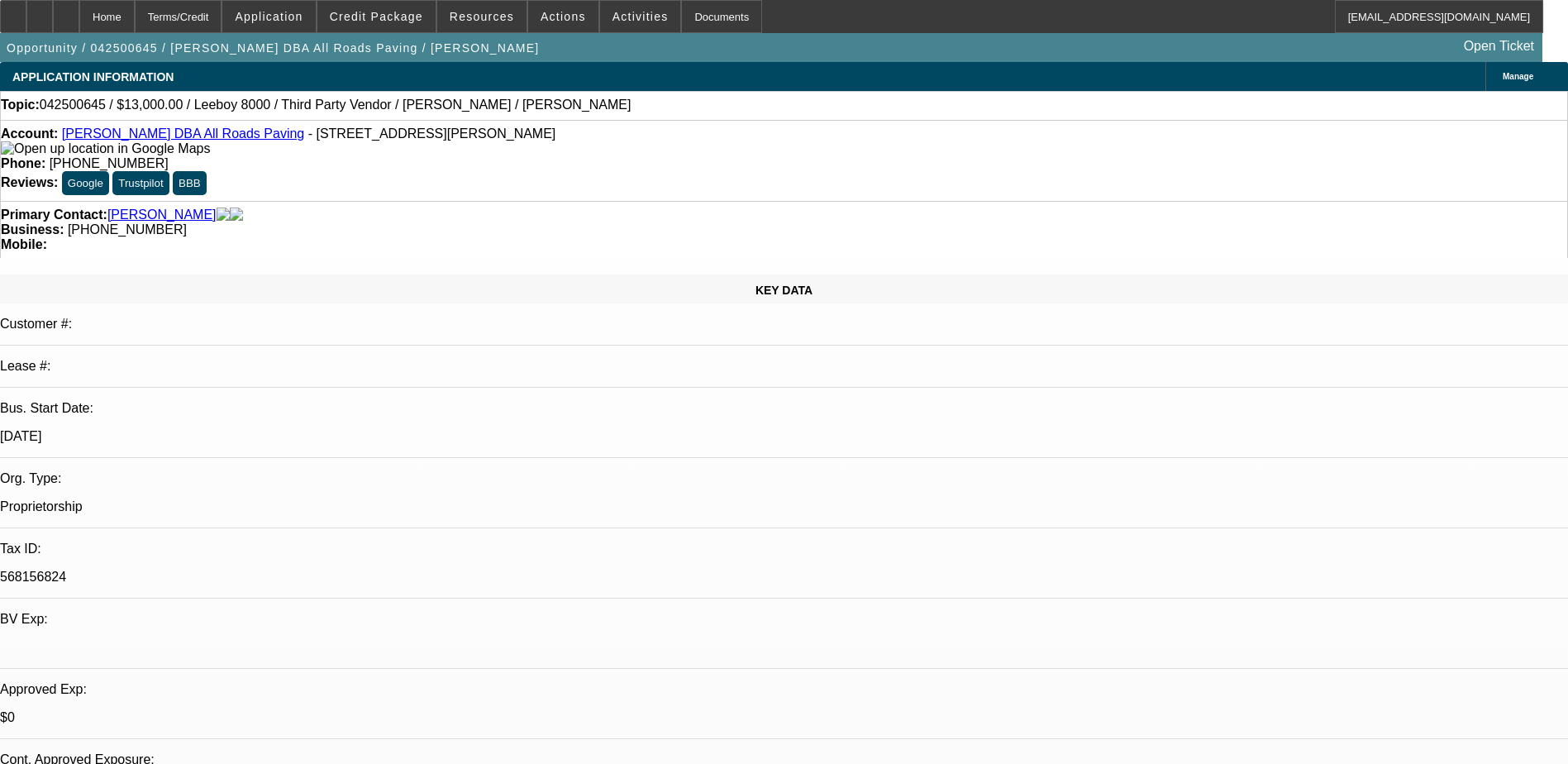
select select "0"
select select "6"
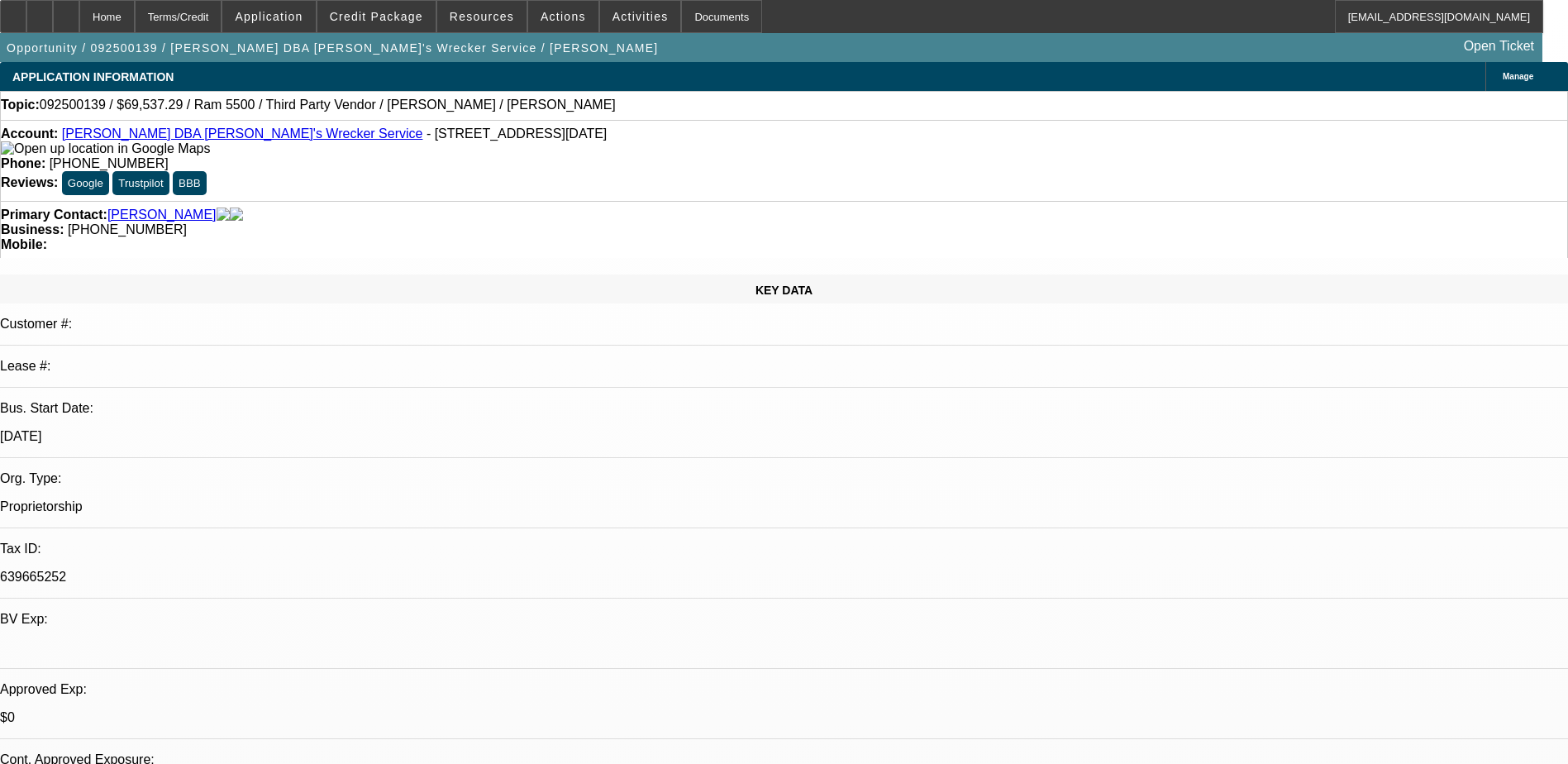
select select "0"
select select "6"
select select "0"
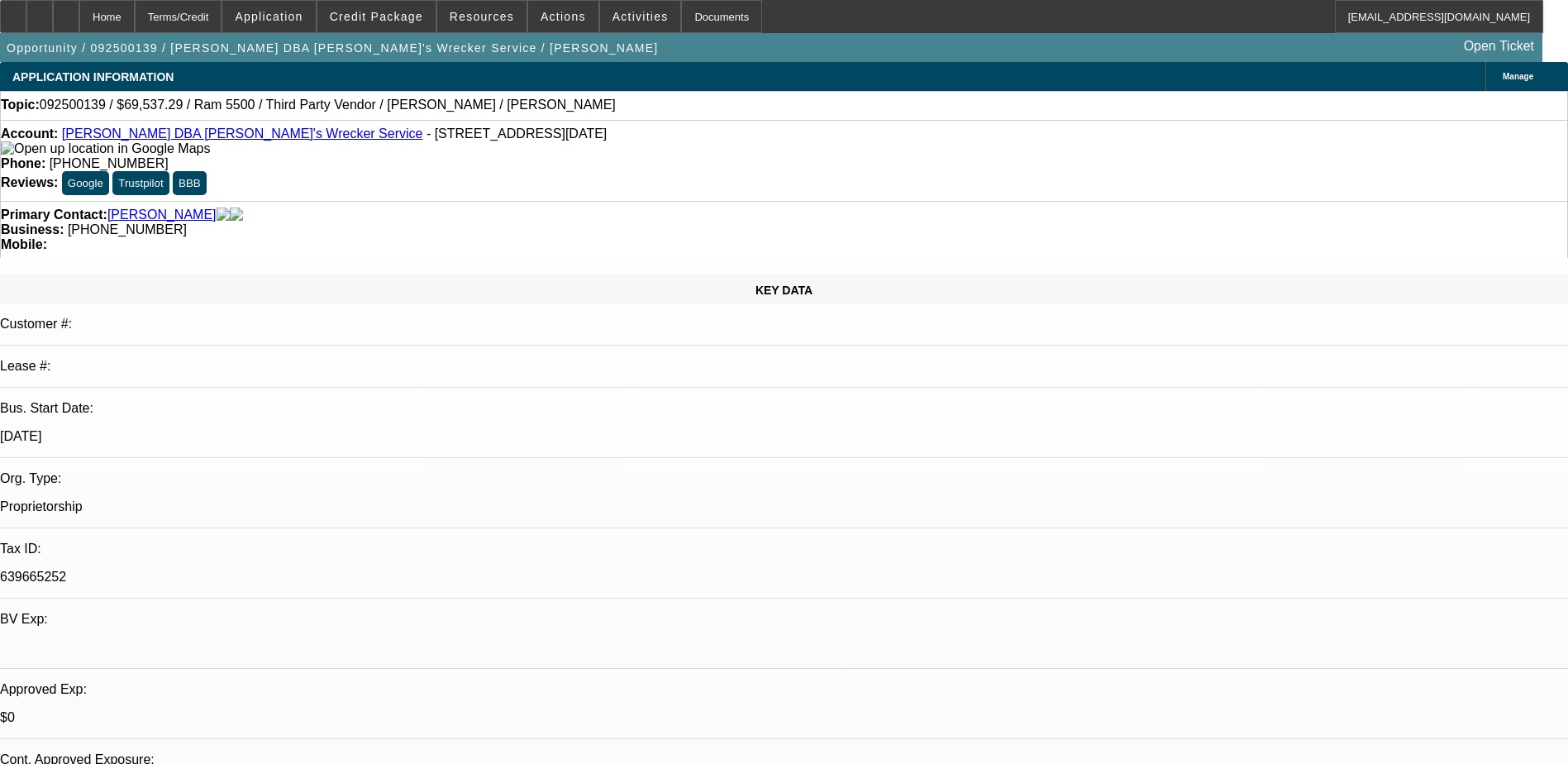
select select "0"
select select "6"
select select "0"
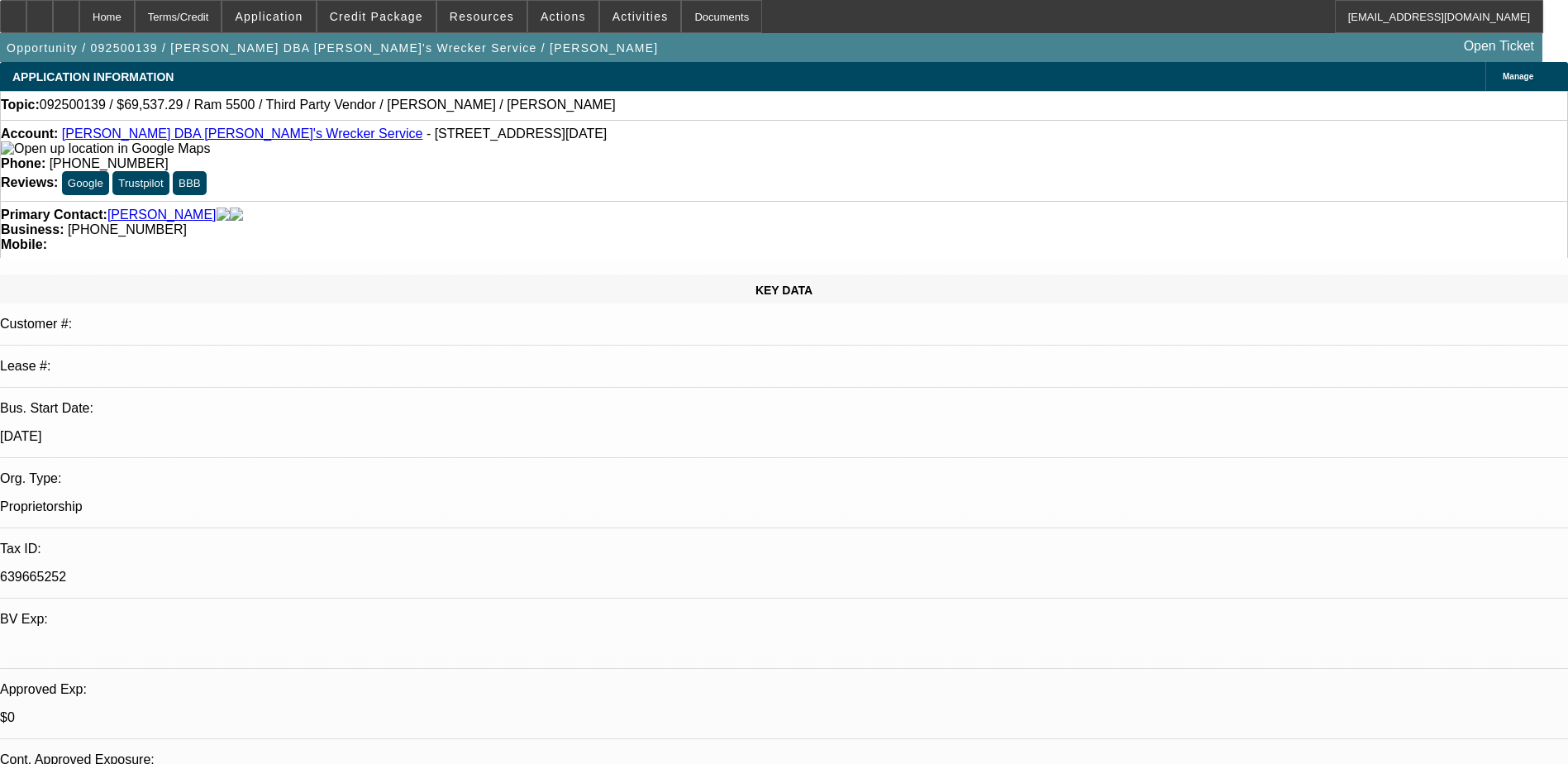
select select "0"
select select "6"
